Goal: Task Accomplishment & Management: Complete application form

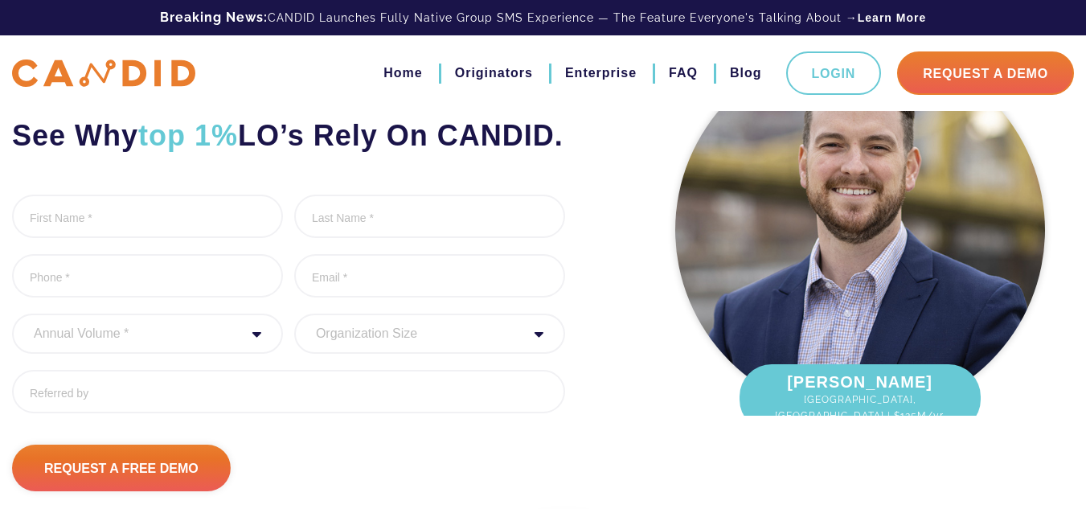
scroll to position [161, 0]
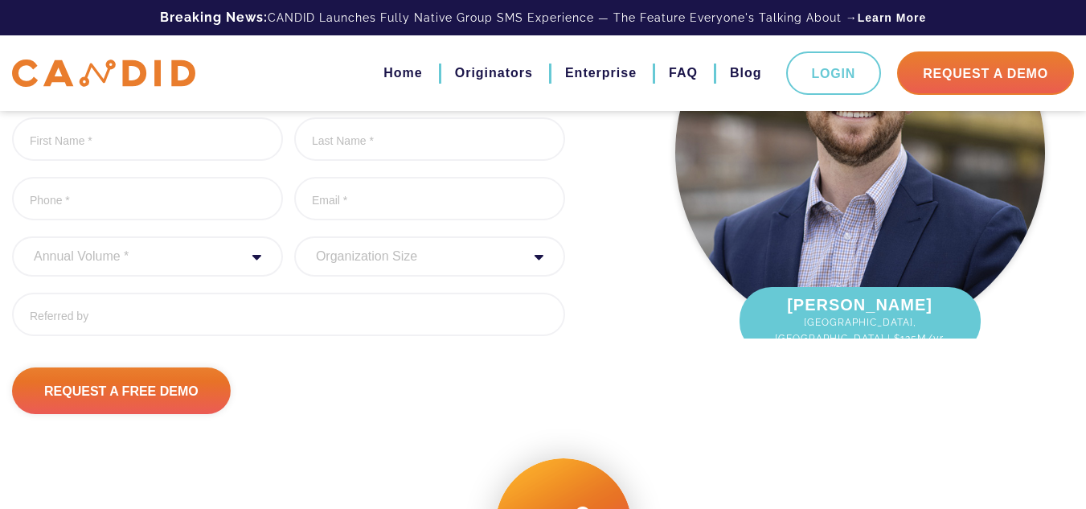
drag, startPoint x: 150, startPoint y: 296, endPoint x: 170, endPoint y: 282, distance: 24.3
click at [150, 277] on select "Annual Volume * 0 to 25M 25M to 50M 50M to 75M 75M to 100M 100M to 150M 150M to…" at bounding box center [147, 256] width 271 height 40
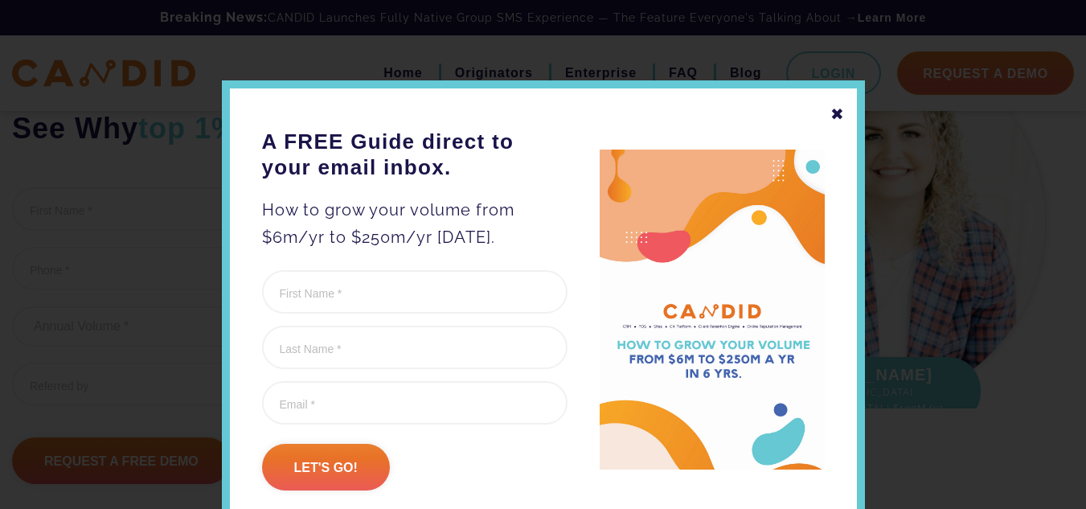
scroll to position [0, 0]
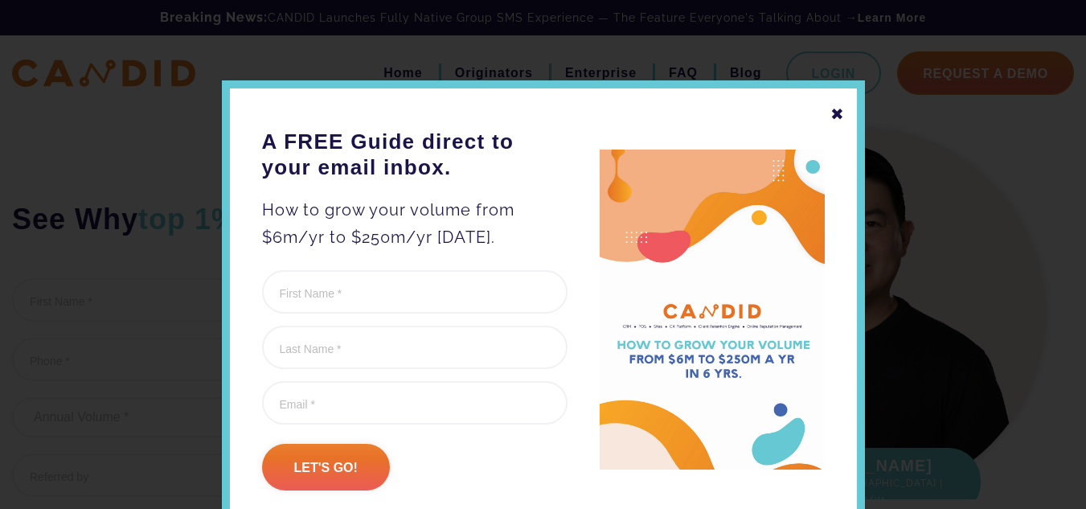
click at [830, 111] on div "✖" at bounding box center [837, 113] width 14 height 27
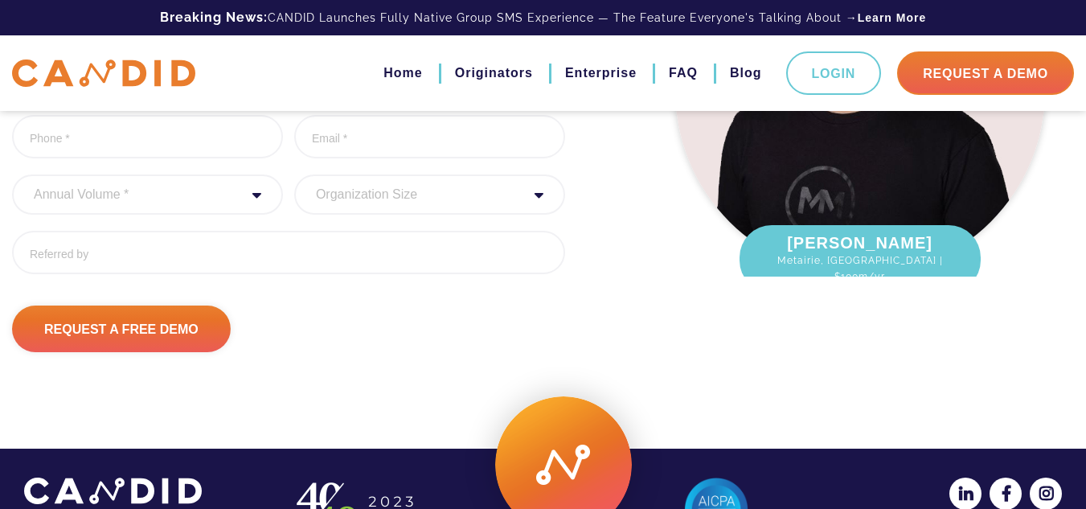
scroll to position [322, 0]
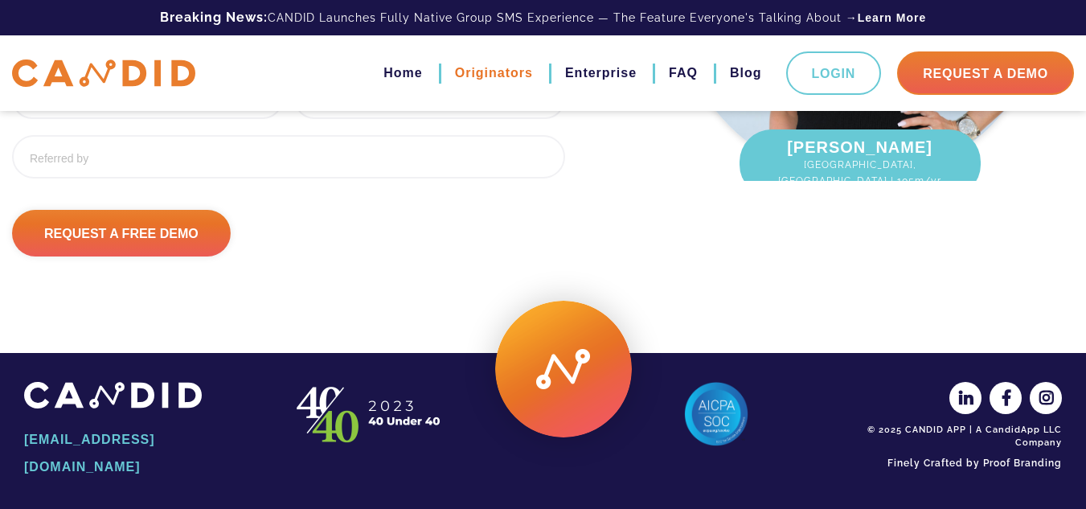
drag, startPoint x: 486, startPoint y: 81, endPoint x: 481, endPoint y: 71, distance: 11.9
click at [486, 81] on link "Originators" at bounding box center [494, 72] width 78 height 27
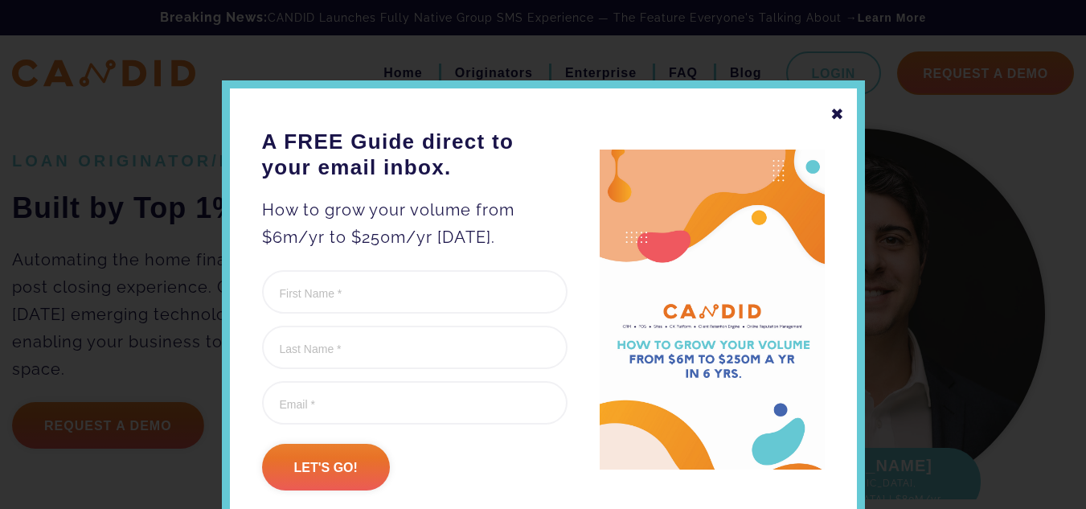
click at [833, 105] on div "✖" at bounding box center [837, 113] width 14 height 27
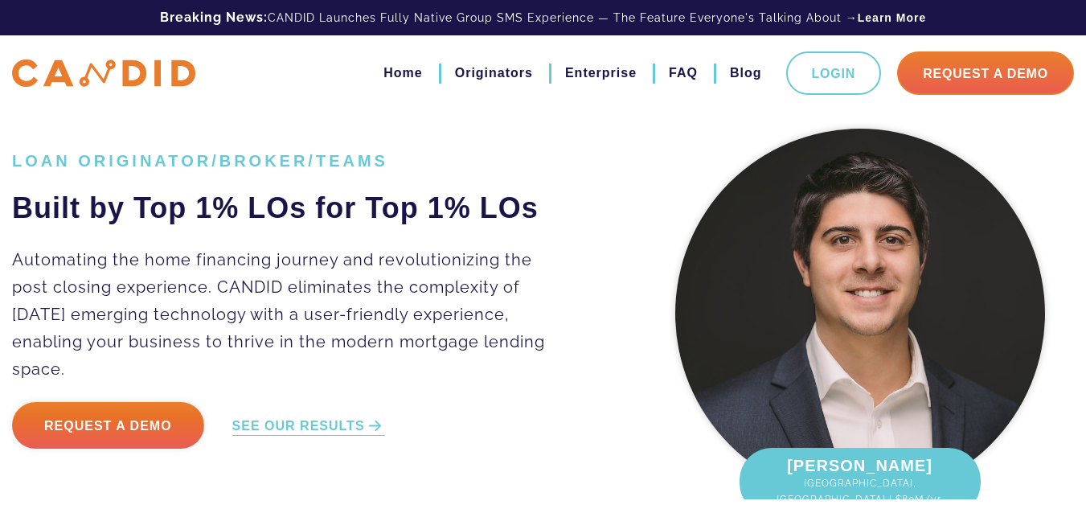
drag, startPoint x: 169, startPoint y: 433, endPoint x: 177, endPoint y: 424, distance: 12.0
click at [169, 433] on link "Request a Demo" at bounding box center [108, 425] width 192 height 47
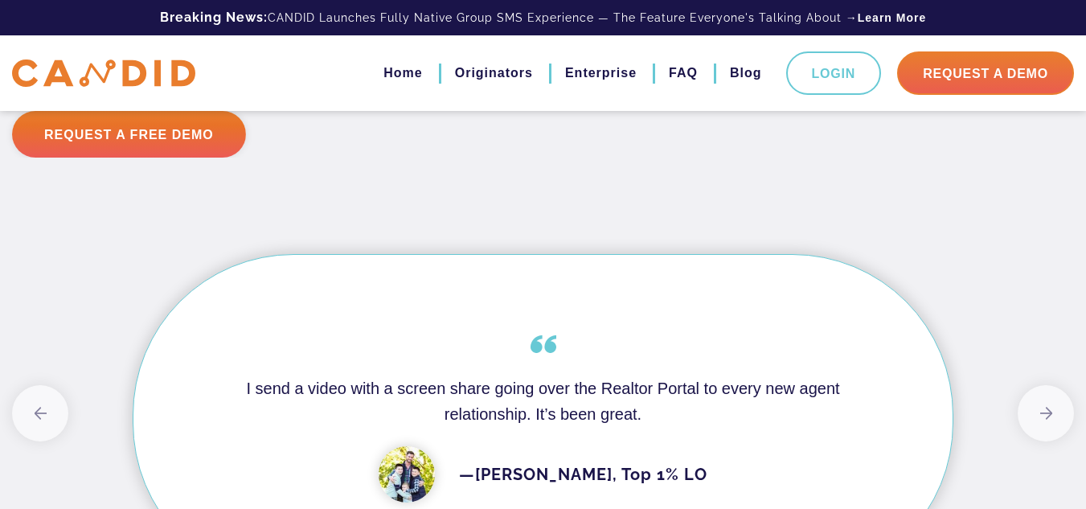
scroll to position [4199, 0]
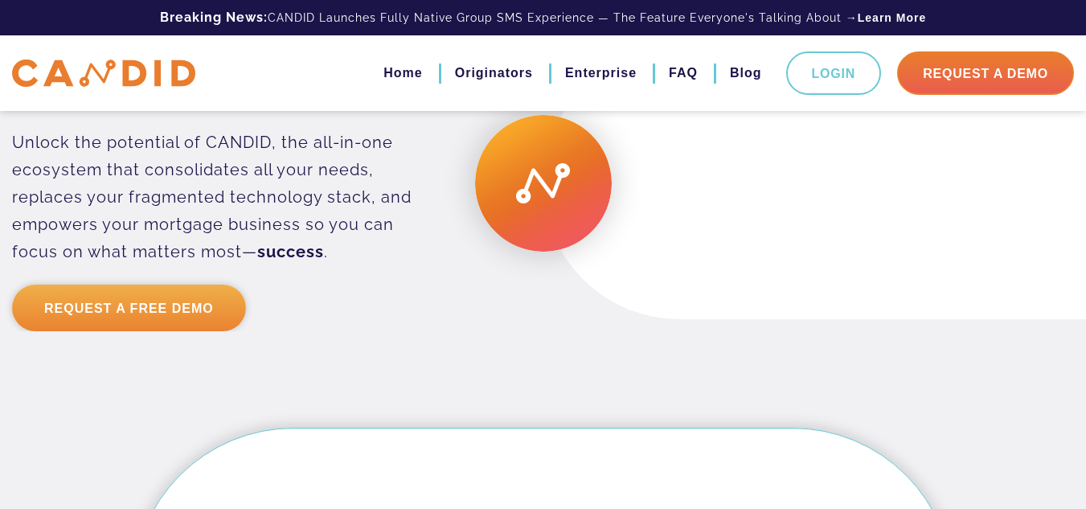
click at [92, 303] on link "Request a Free Demo" at bounding box center [129, 308] width 234 height 47
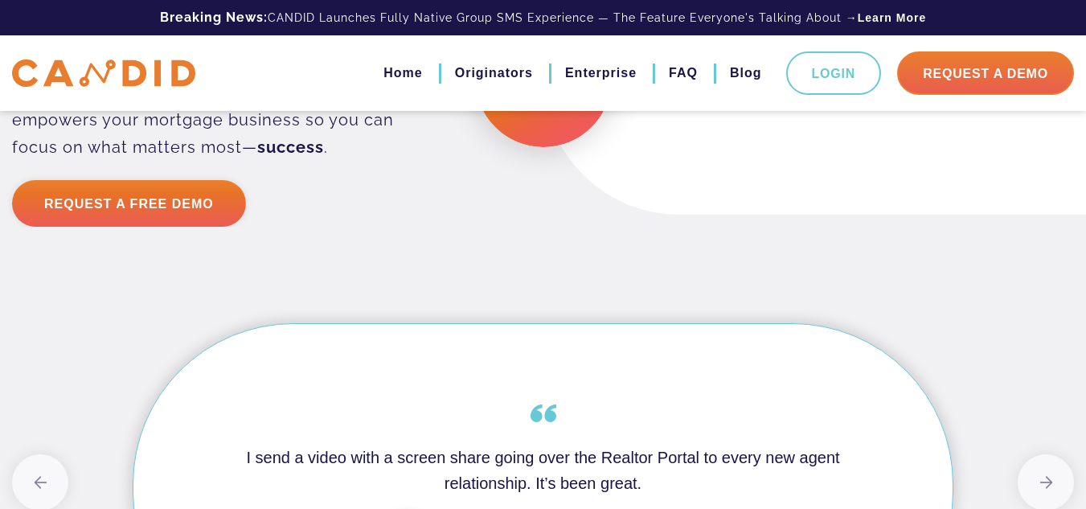
scroll to position [4197, 0]
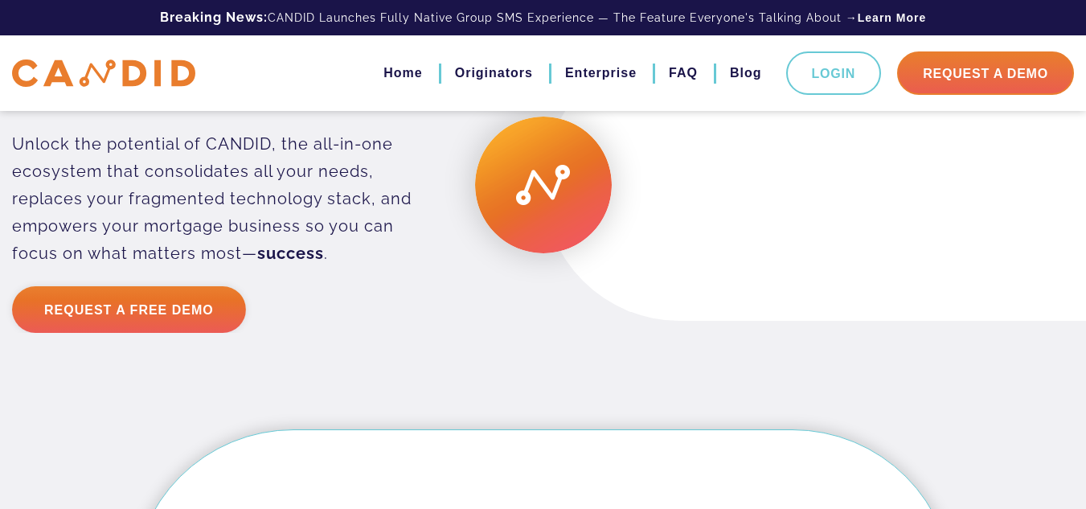
click at [125, 79] on img at bounding box center [103, 73] width 183 height 28
